Goal: Information Seeking & Learning: Learn about a topic

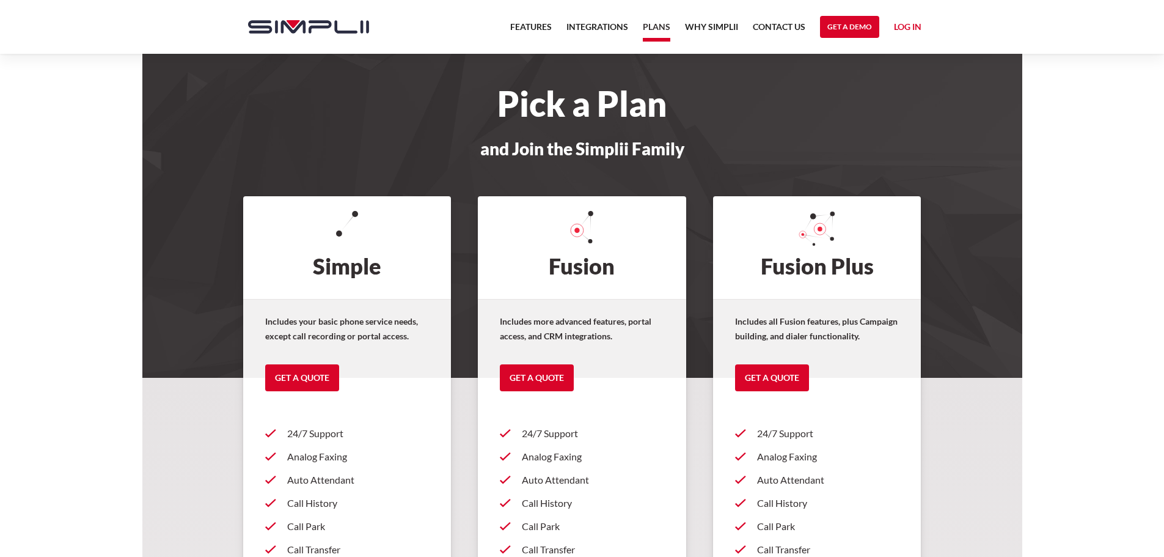
click at [368, 324] on p "Includes your basic phone service needs, except call recording or portal access." at bounding box center [347, 328] width 164 height 29
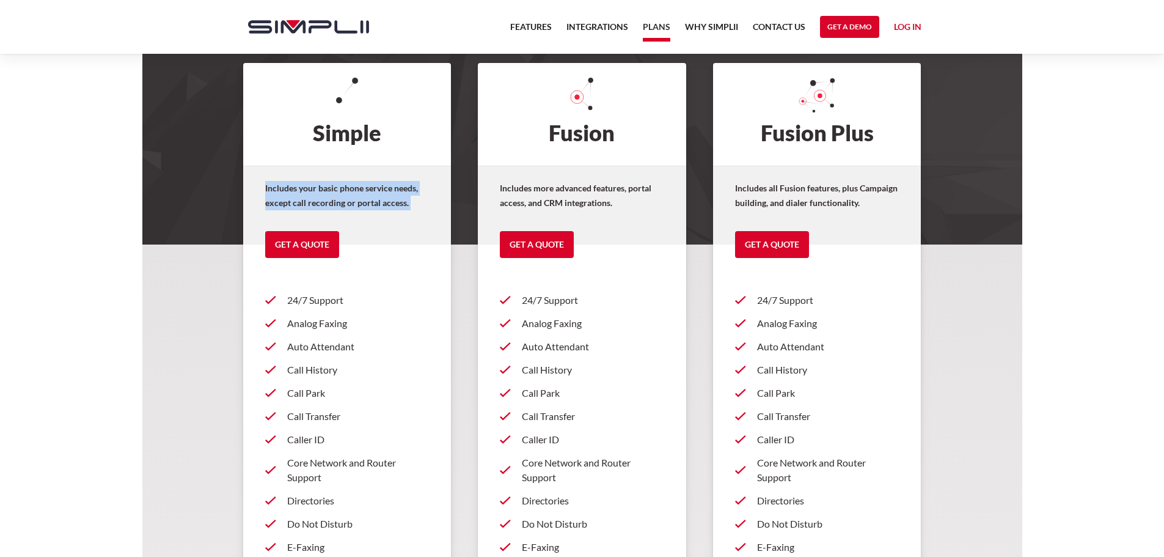
scroll to position [61, 0]
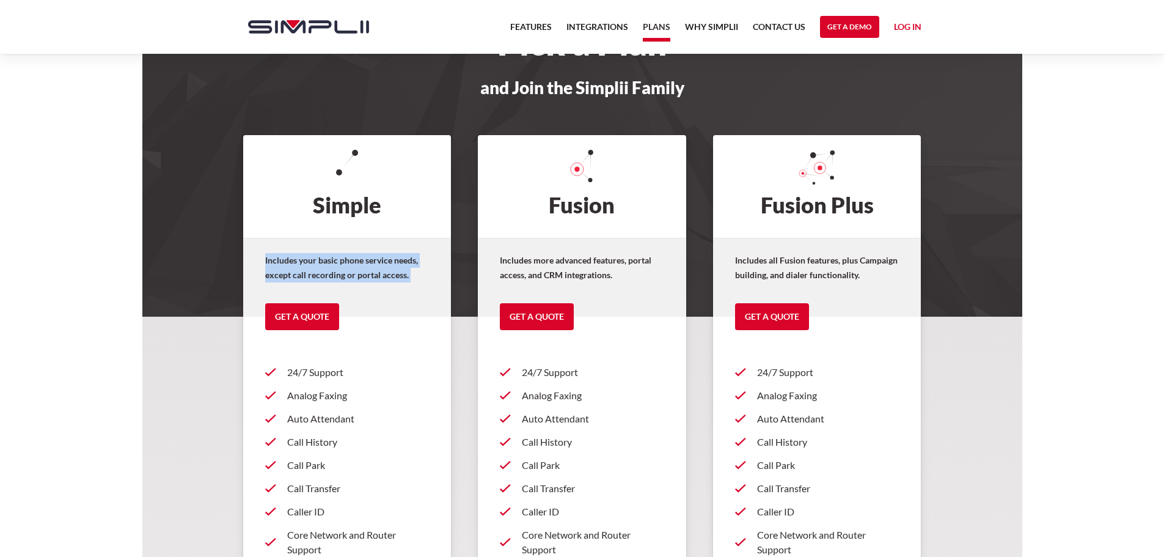
click at [390, 274] on p "Includes your basic phone service needs, except call recording or portal access." at bounding box center [347, 267] width 164 height 29
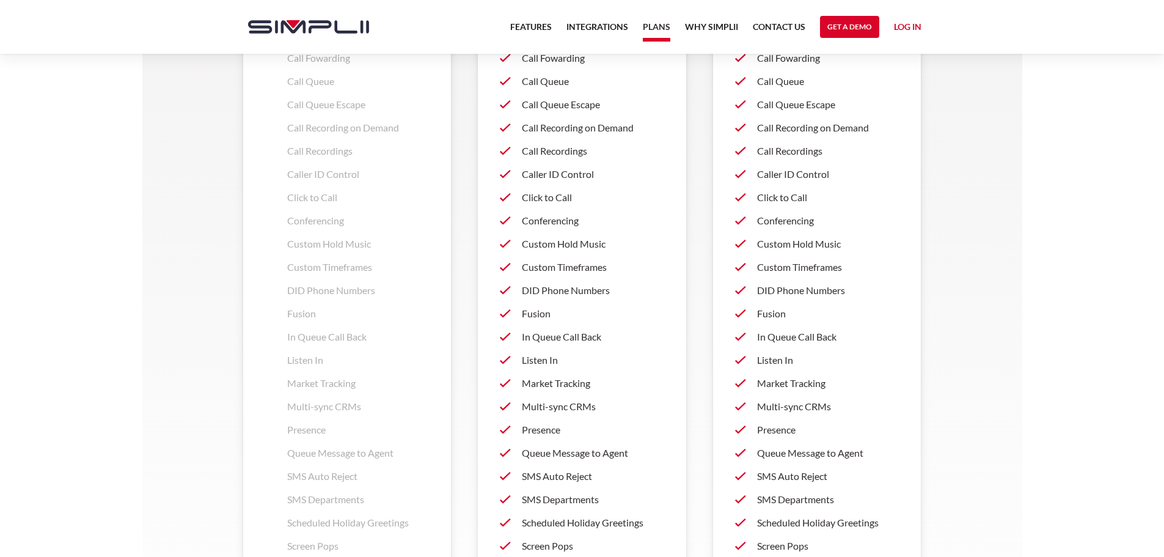
scroll to position [1365, 0]
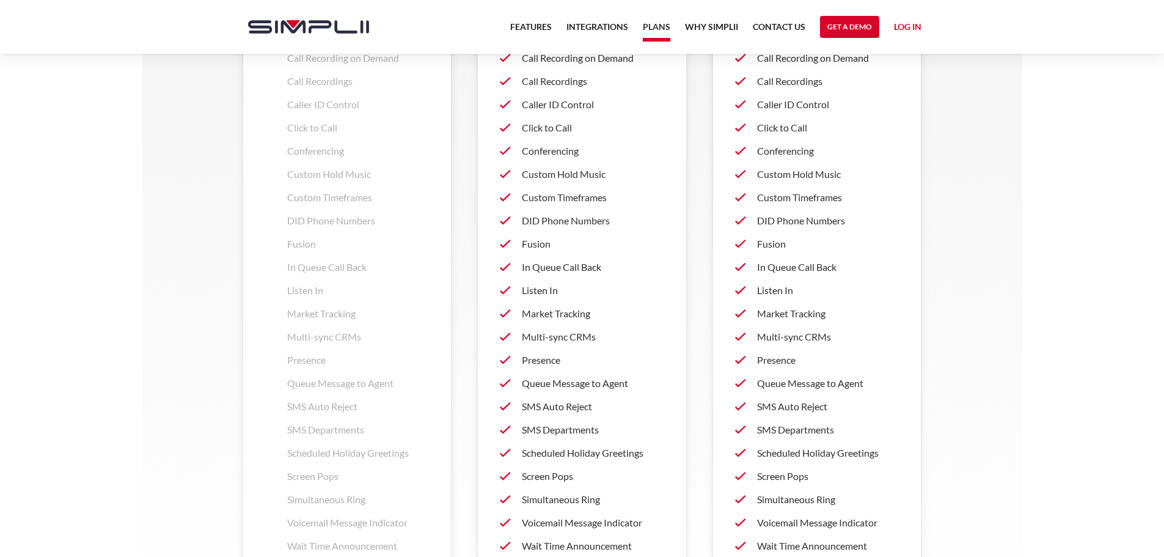
click at [329, 379] on p "Queue Message to Agent" at bounding box center [358, 383] width 142 height 15
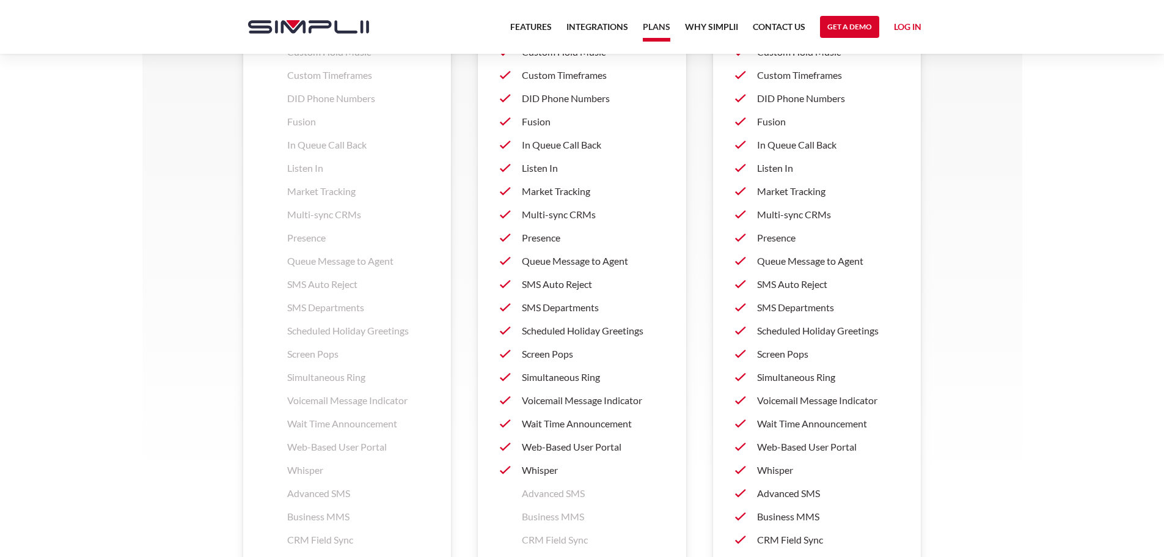
click at [329, 379] on p "Simultaneous Ring" at bounding box center [358, 377] width 142 height 15
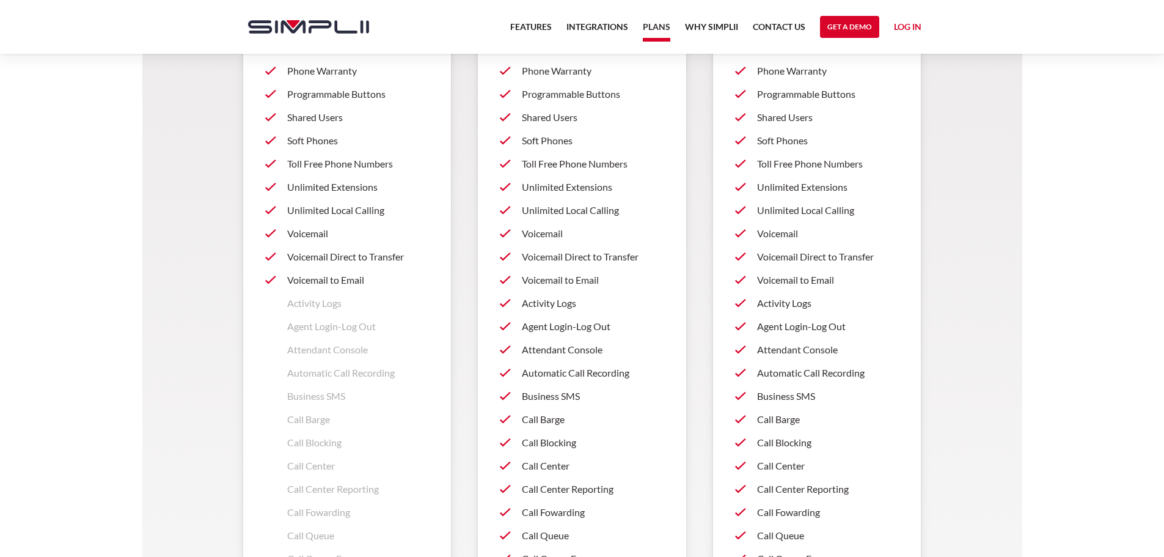
scroll to position [815, 0]
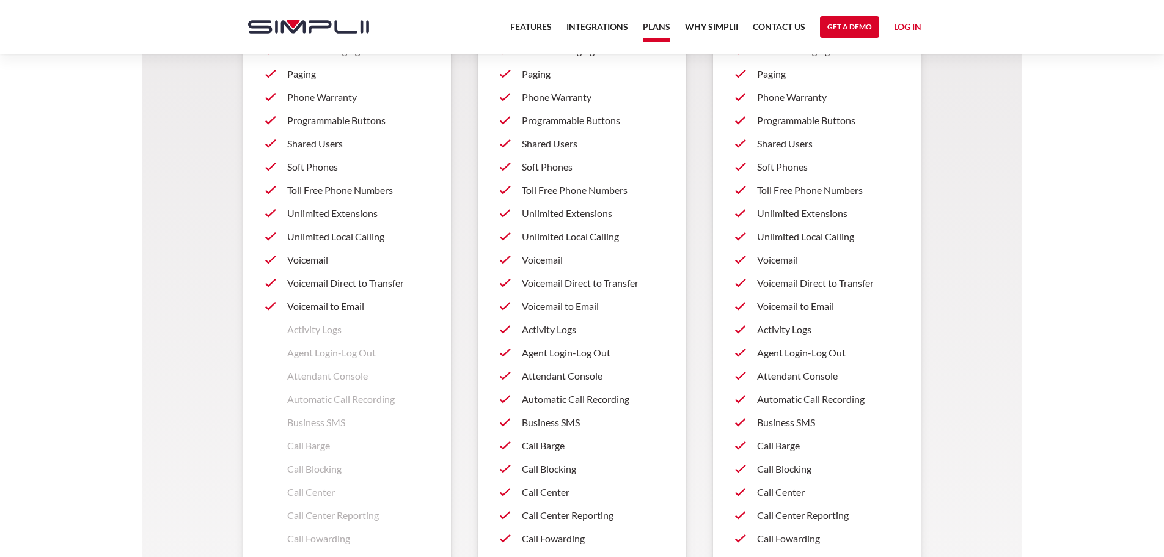
click at [320, 420] on p "Business SMS" at bounding box center [358, 422] width 142 height 15
click at [350, 388] on div "Automatic Call Recording" at bounding box center [347, 398] width 164 height 23
click at [343, 401] on p "Automatic Call Recording" at bounding box center [358, 399] width 142 height 15
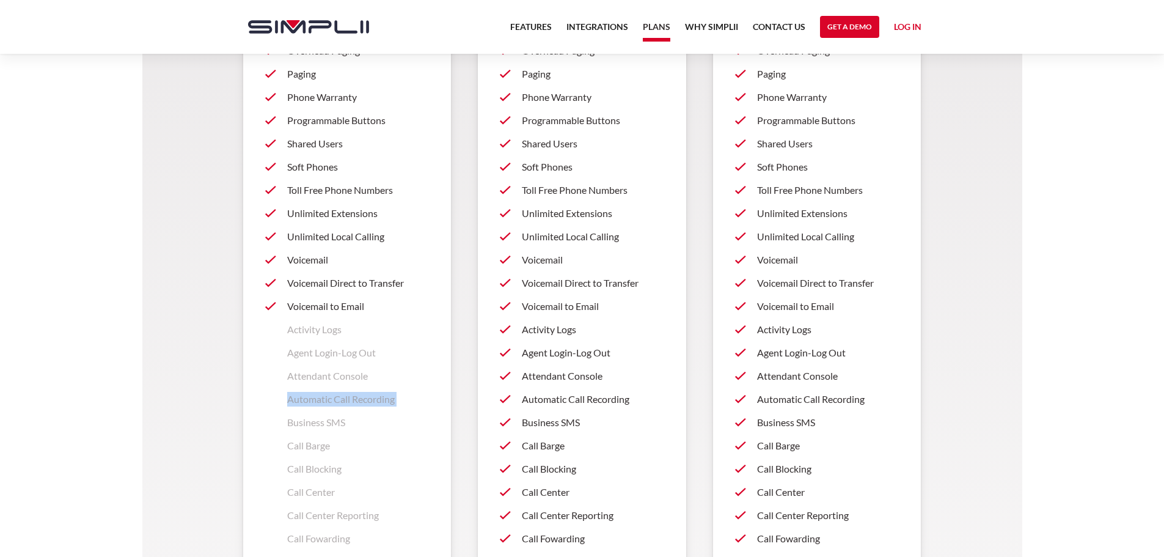
click at [343, 401] on p "Automatic Call Recording" at bounding box center [358, 399] width 142 height 15
click at [340, 380] on p "Attendant Console" at bounding box center [358, 375] width 142 height 15
click at [340, 376] on p "Attendant Console" at bounding box center [358, 375] width 142 height 15
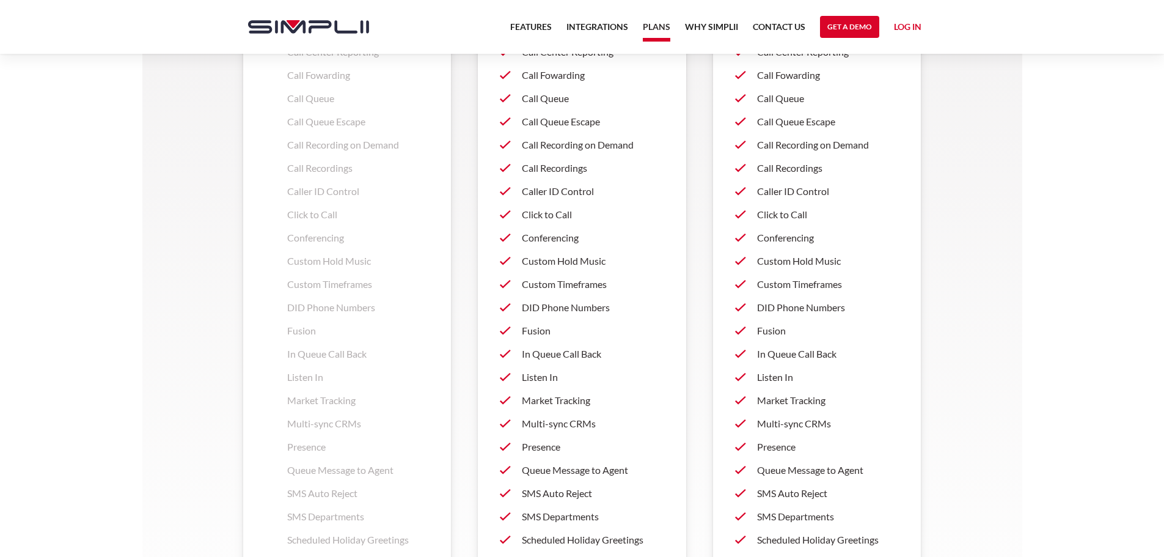
scroll to position [1276, 0]
